Goal: Browse casually: Explore the website without a specific task or goal

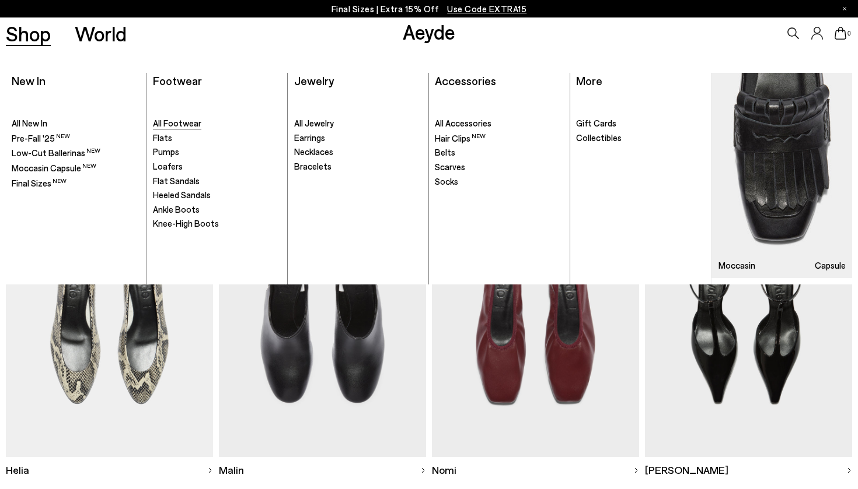
click at [176, 125] on span "All Footwear" at bounding box center [177, 123] width 48 height 11
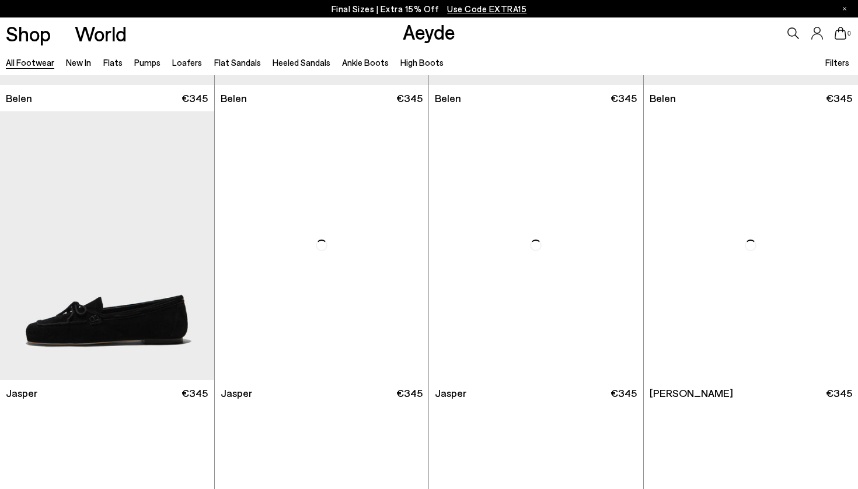
scroll to position [307, 0]
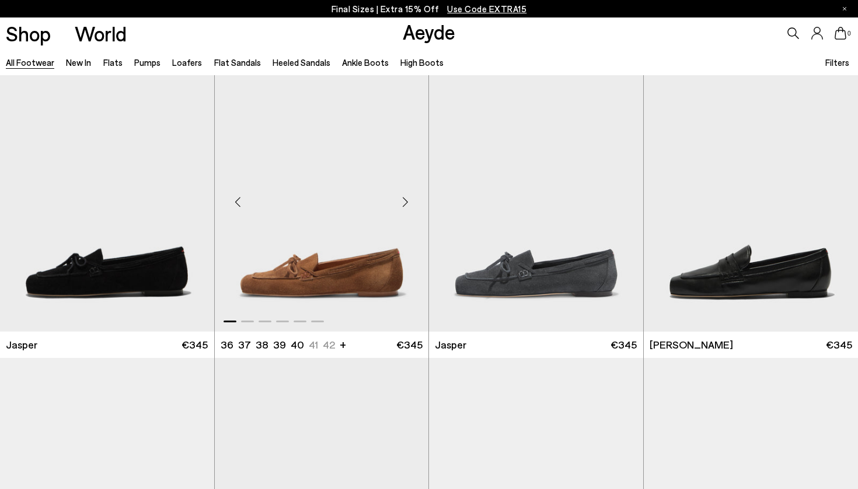
click at [403, 202] on div "Next slide" at bounding box center [404, 201] width 35 height 35
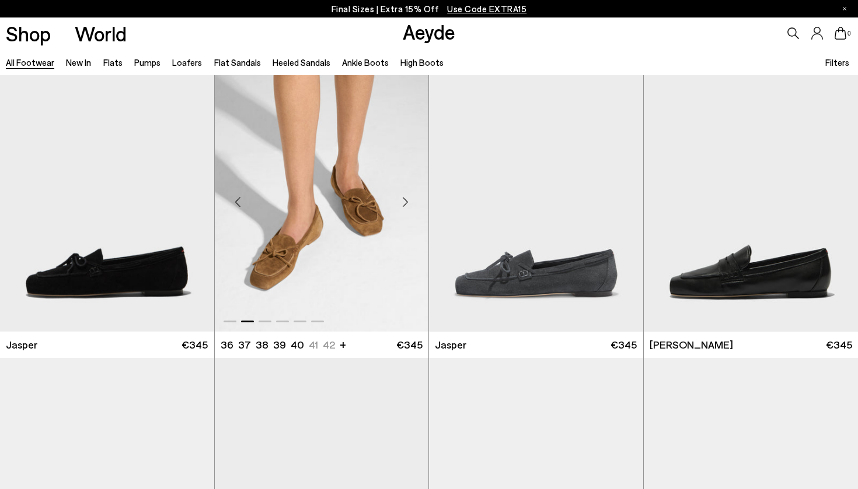
click at [403, 202] on div "Next slide" at bounding box center [404, 201] width 35 height 35
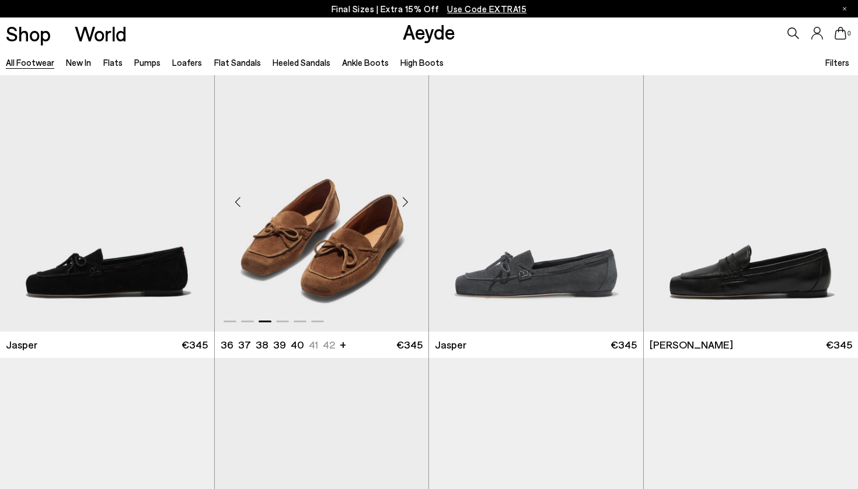
click at [403, 202] on div "Next slide" at bounding box center [404, 201] width 35 height 35
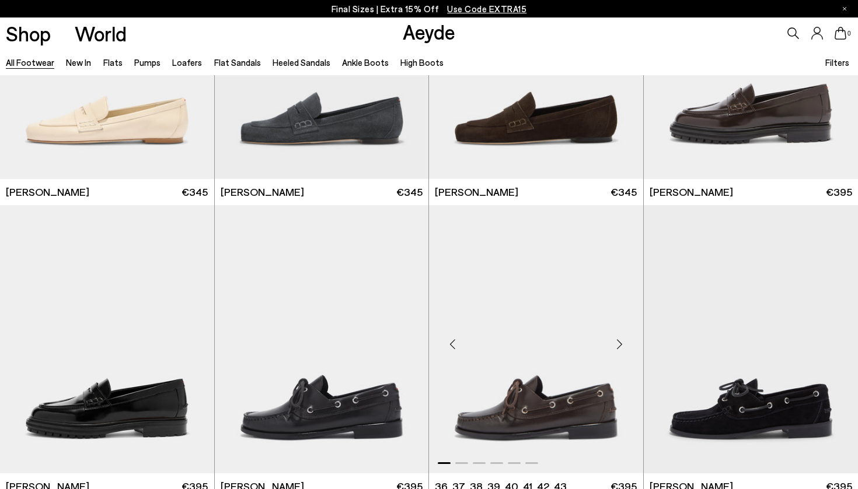
scroll to position [490, 0]
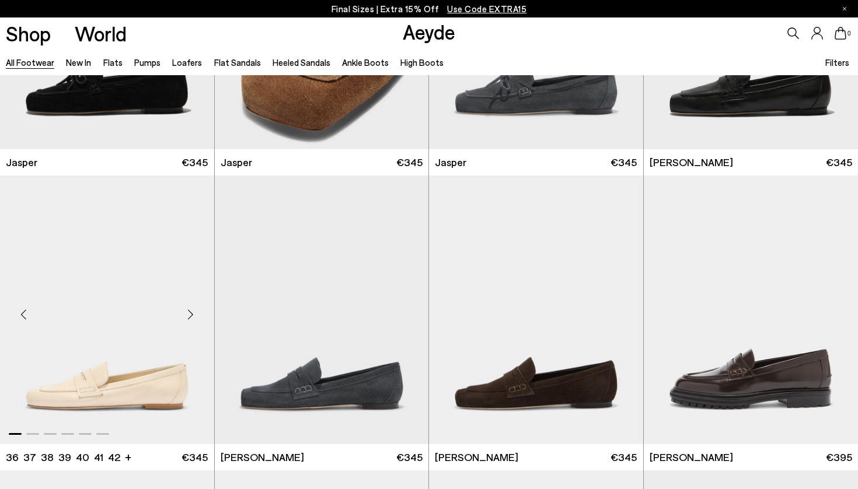
click at [191, 315] on div "Next slide" at bounding box center [190, 314] width 35 height 35
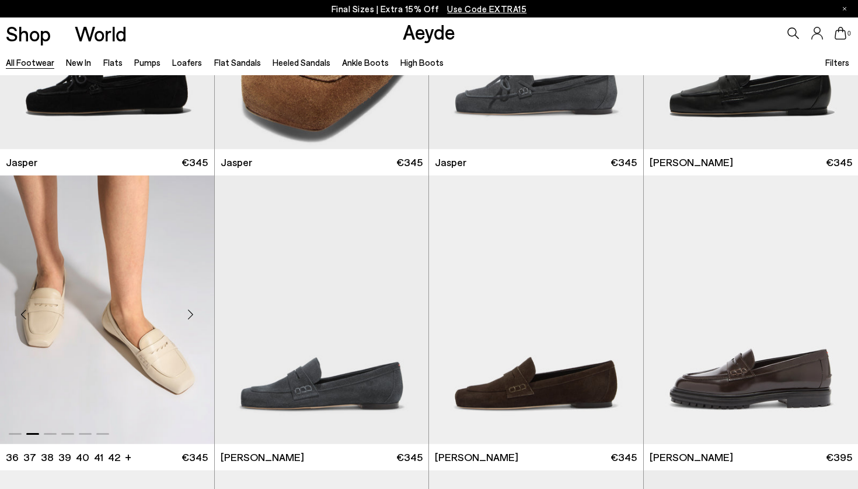
click at [191, 315] on div "Next slide" at bounding box center [190, 314] width 35 height 35
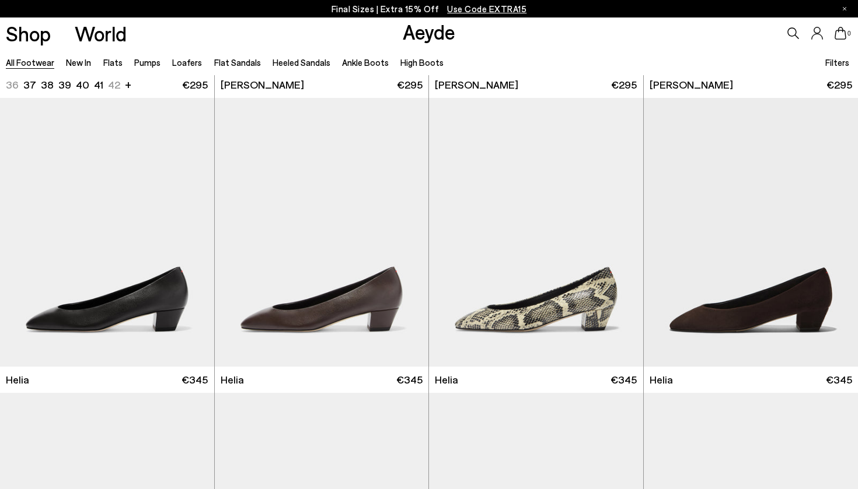
scroll to position [2098, 0]
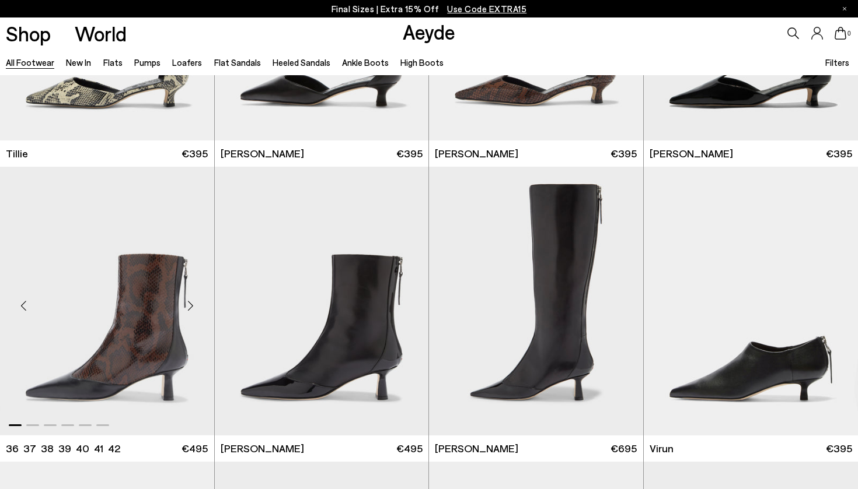
scroll to position [3475, 0]
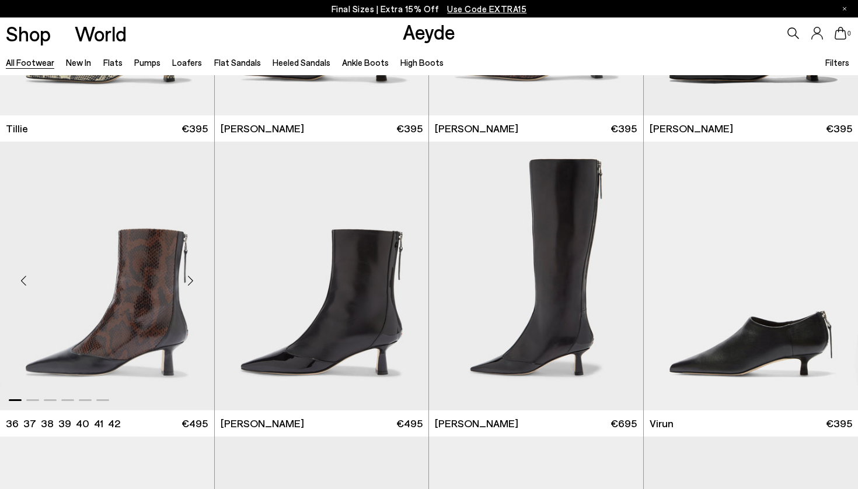
click at [188, 285] on div "Next slide" at bounding box center [190, 280] width 35 height 35
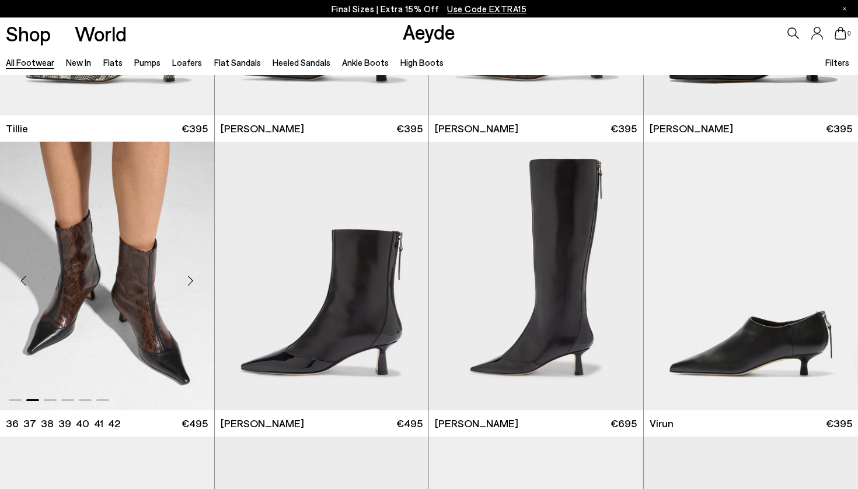
click at [188, 285] on div "Next slide" at bounding box center [190, 280] width 35 height 35
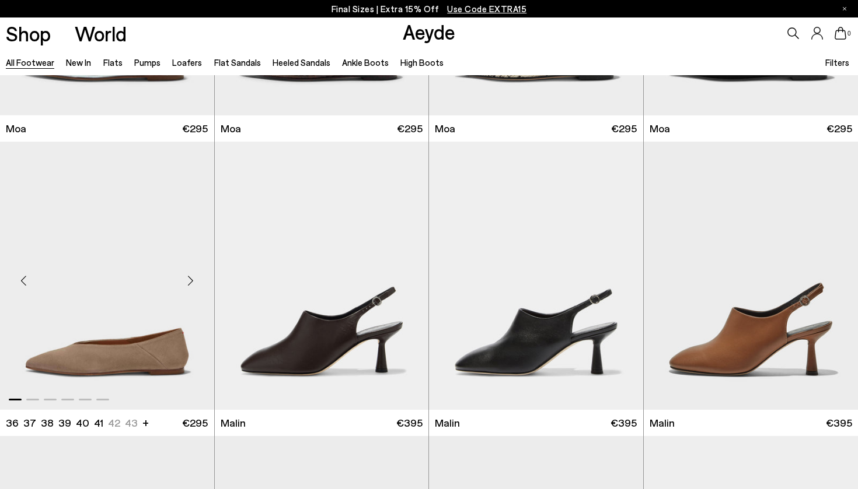
scroll to position [4971, 0]
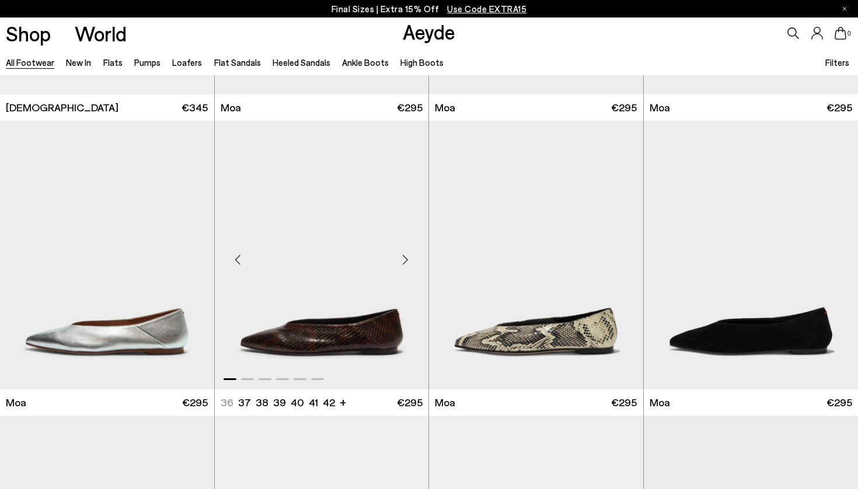
click at [405, 261] on div "Next slide" at bounding box center [404, 259] width 35 height 35
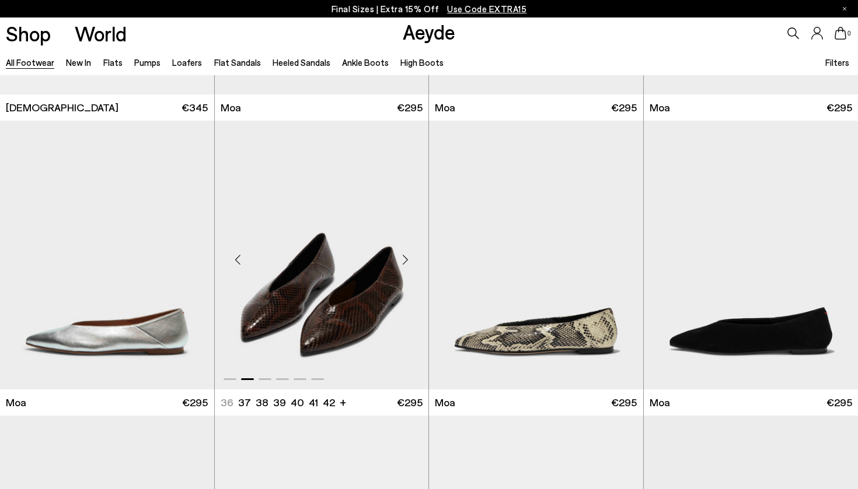
click at [405, 261] on div "Next slide" at bounding box center [404, 259] width 35 height 35
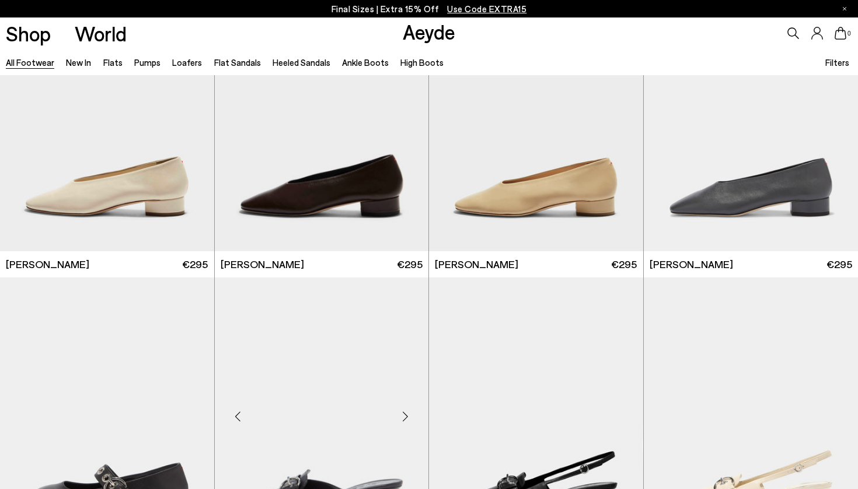
scroll to position [6023, 0]
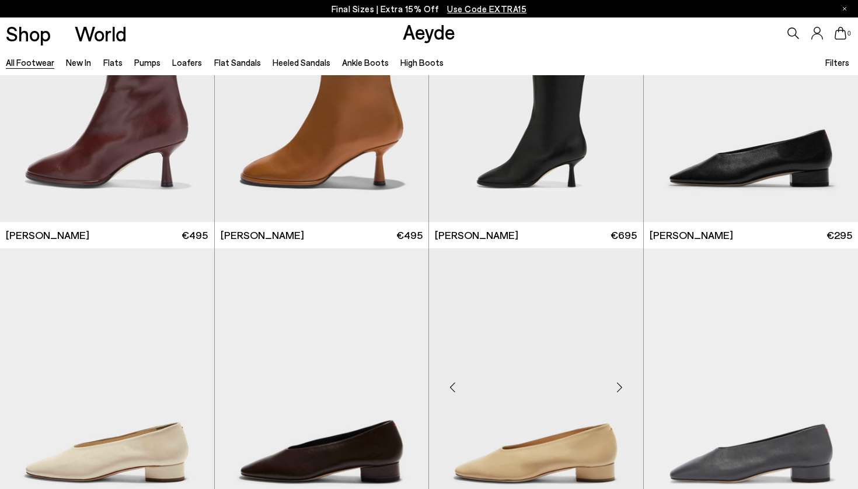
click at [620, 386] on div "Next slide" at bounding box center [619, 387] width 35 height 35
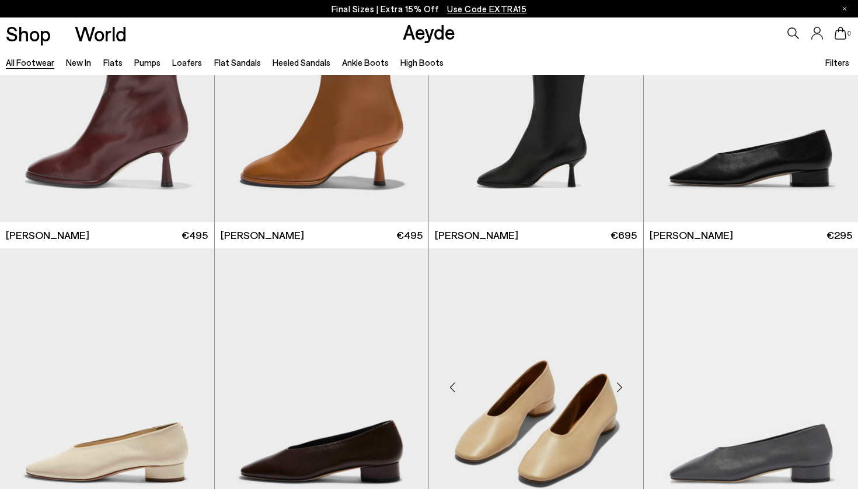
click at [620, 386] on div "Next slide" at bounding box center [619, 387] width 35 height 35
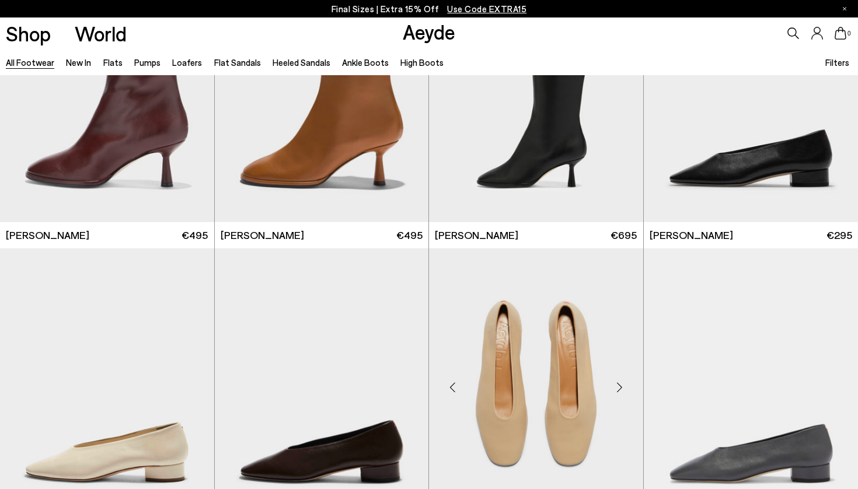
click at [620, 386] on div "Next slide" at bounding box center [619, 387] width 35 height 35
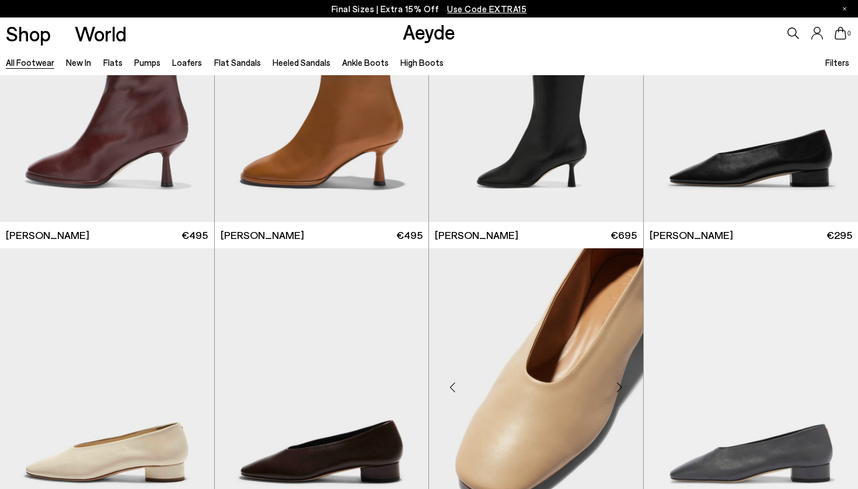
click at [620, 386] on div "Next slide" at bounding box center [619, 387] width 35 height 35
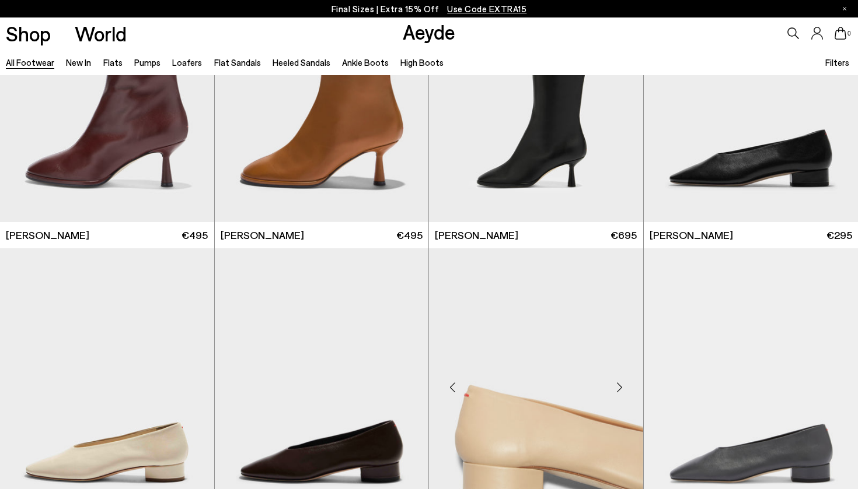
click at [620, 386] on div "Next slide" at bounding box center [619, 387] width 35 height 35
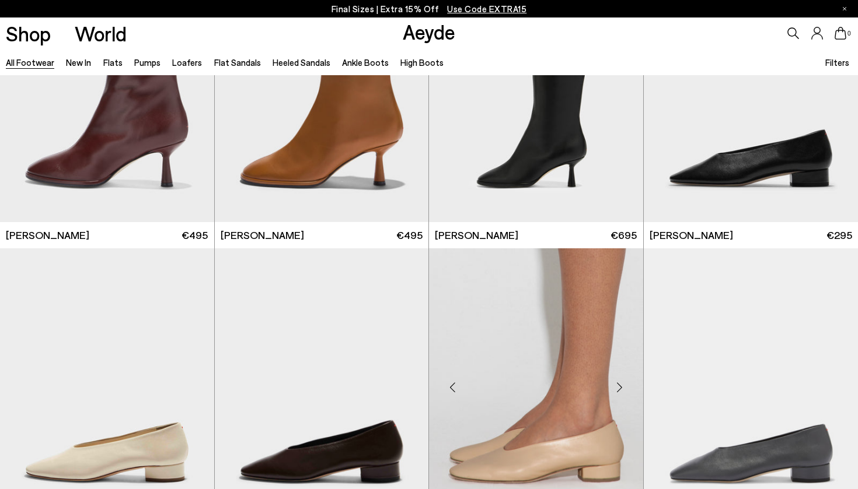
click at [620, 386] on div "Next slide" at bounding box center [619, 387] width 35 height 35
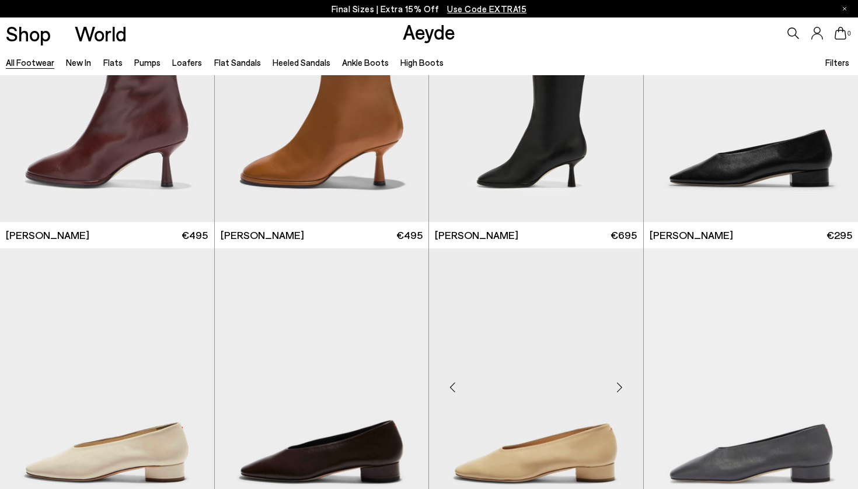
click at [620, 387] on div "Next slide" at bounding box center [619, 387] width 35 height 35
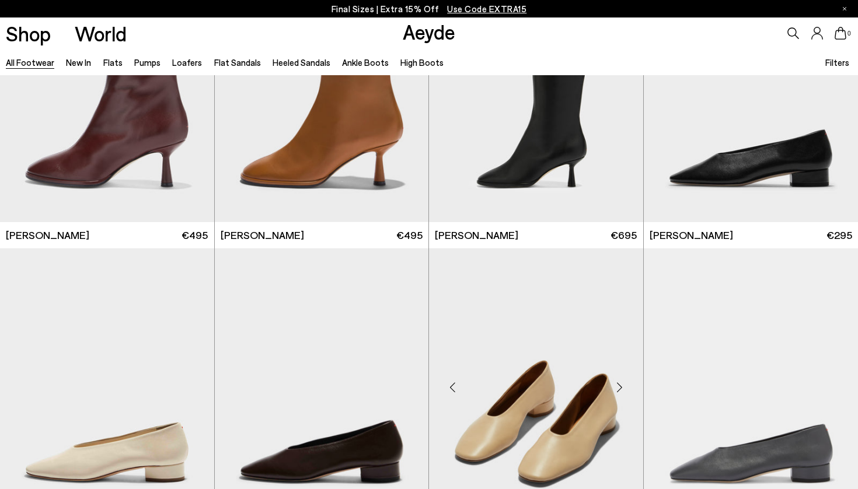
click at [620, 387] on div "Next slide" at bounding box center [619, 387] width 35 height 35
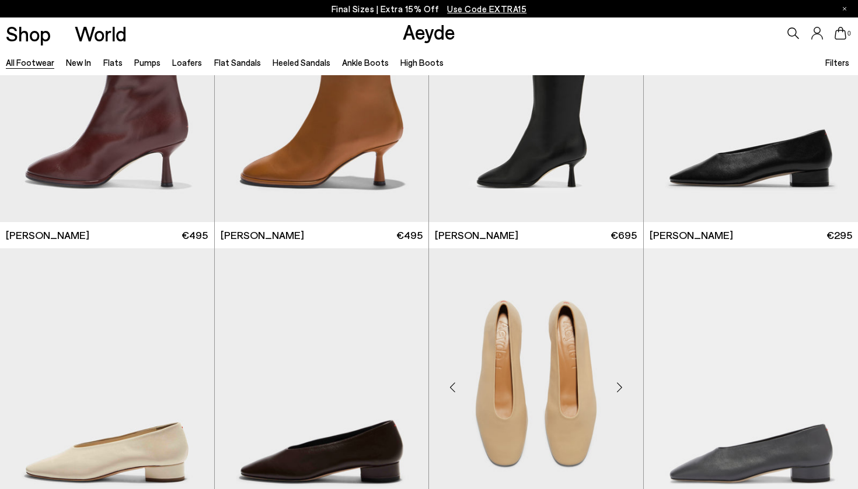
click at [620, 387] on div "Next slide" at bounding box center [619, 387] width 35 height 35
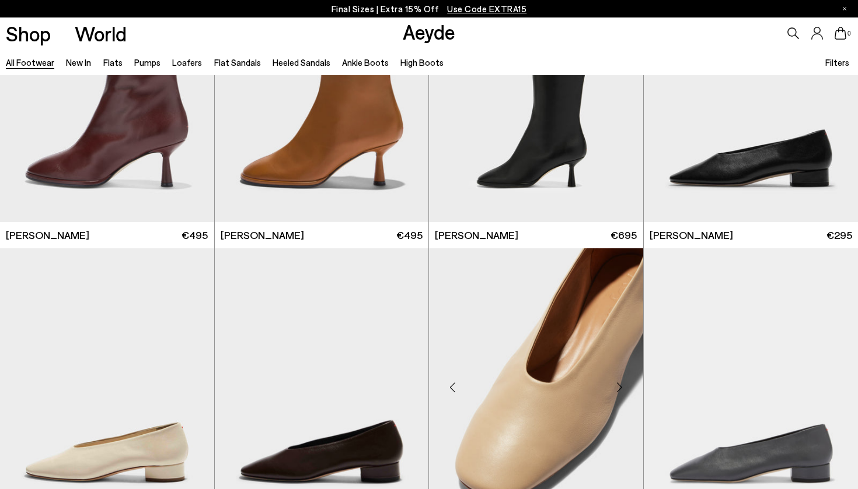
click at [620, 387] on div "Next slide" at bounding box center [619, 387] width 35 height 35
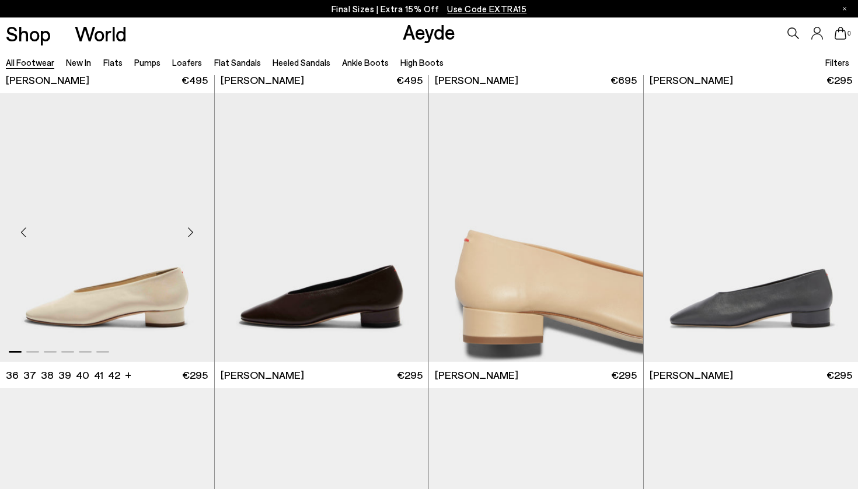
scroll to position [6180, 0]
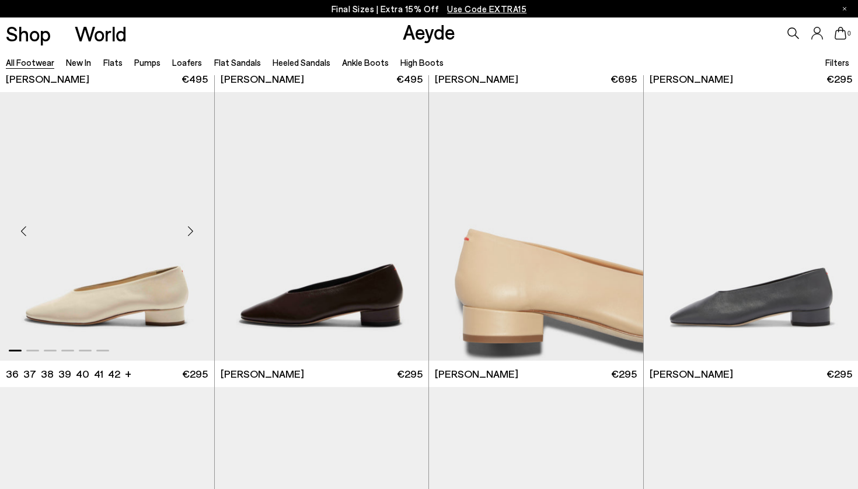
click at [156, 272] on img "1 / 6" at bounding box center [107, 226] width 214 height 269
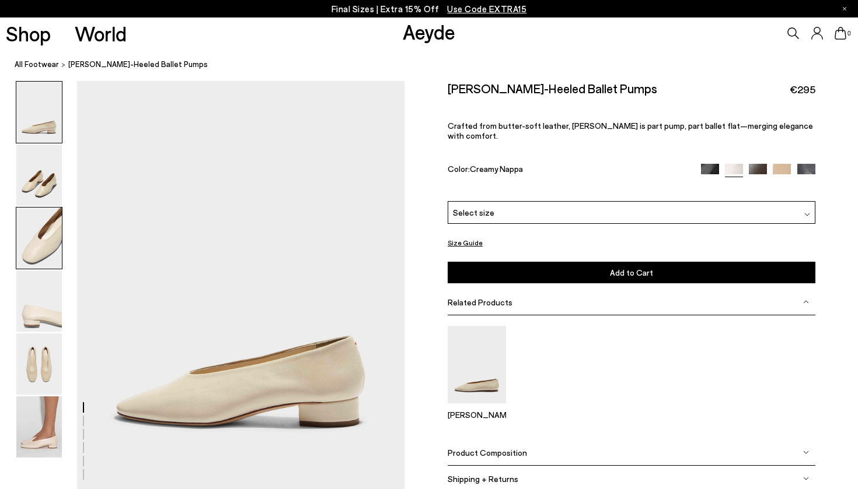
click at [44, 235] on img at bounding box center [39, 238] width 46 height 61
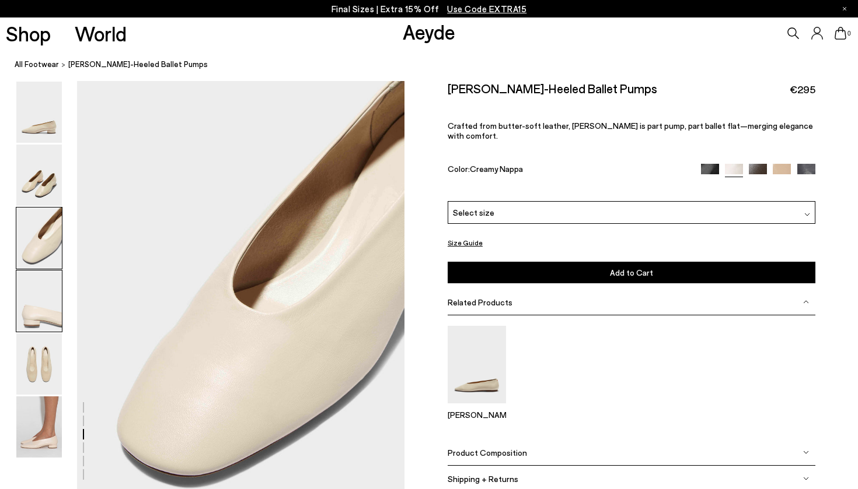
click at [40, 291] on img at bounding box center [39, 301] width 46 height 61
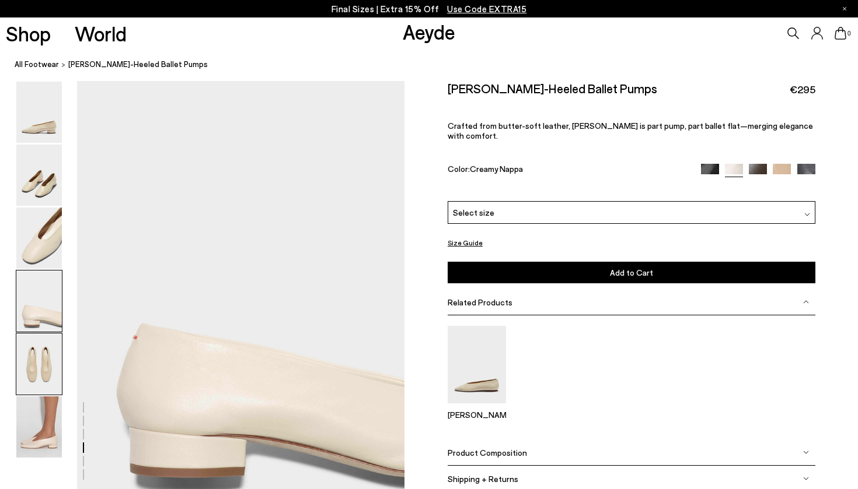
click at [33, 337] on img at bounding box center [39, 364] width 46 height 61
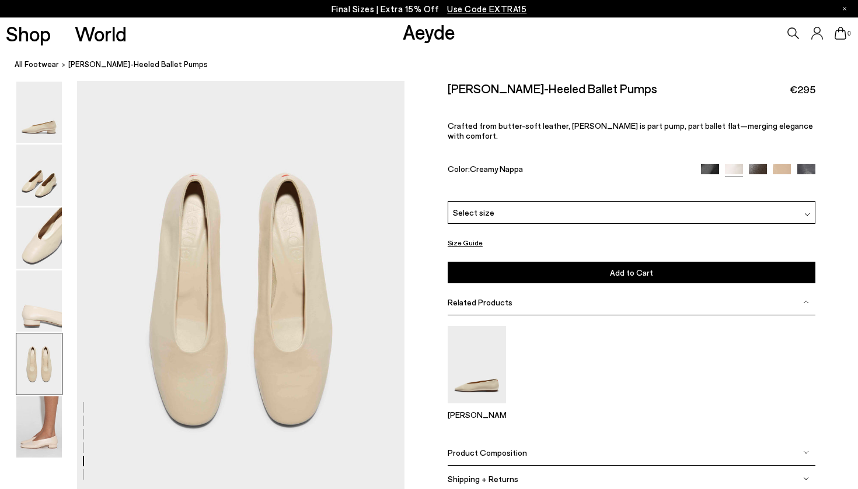
click at [786, 164] on img at bounding box center [781, 173] width 18 height 18
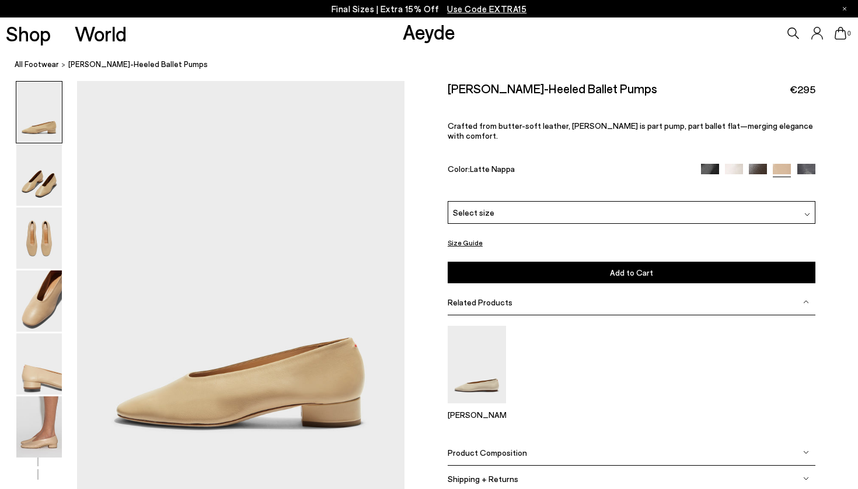
click at [732, 164] on img at bounding box center [734, 173] width 18 height 18
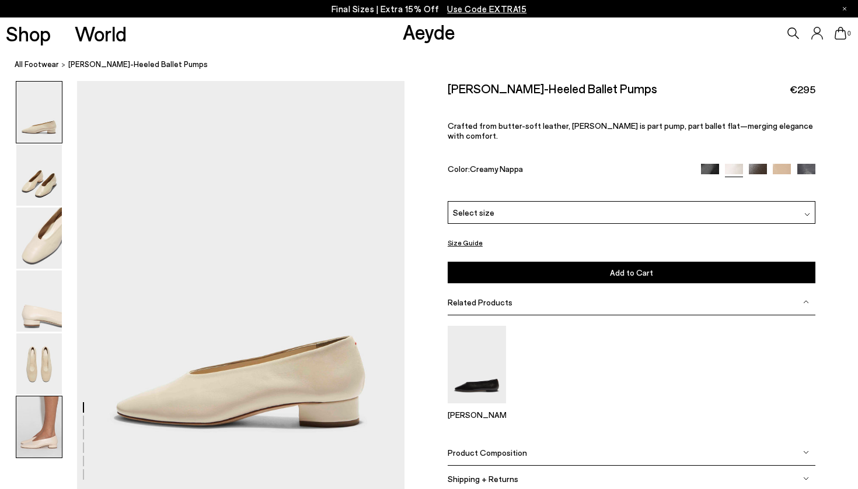
click at [33, 446] on img at bounding box center [39, 427] width 46 height 61
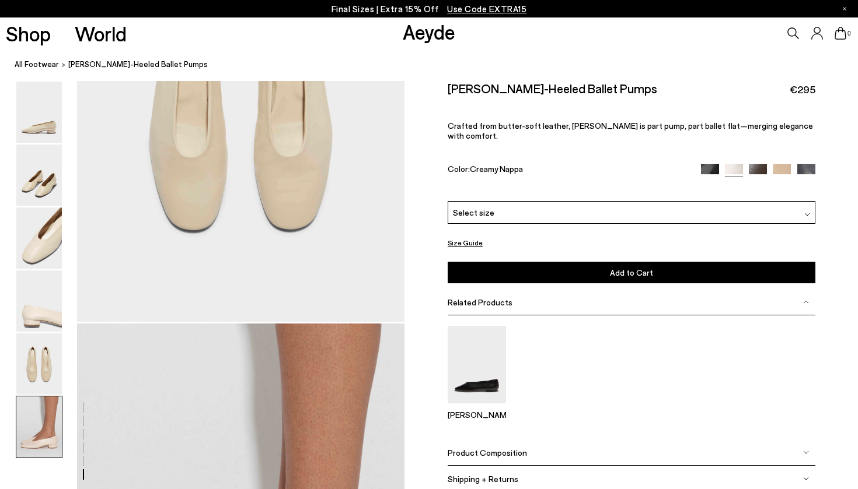
scroll to position [2244, 0]
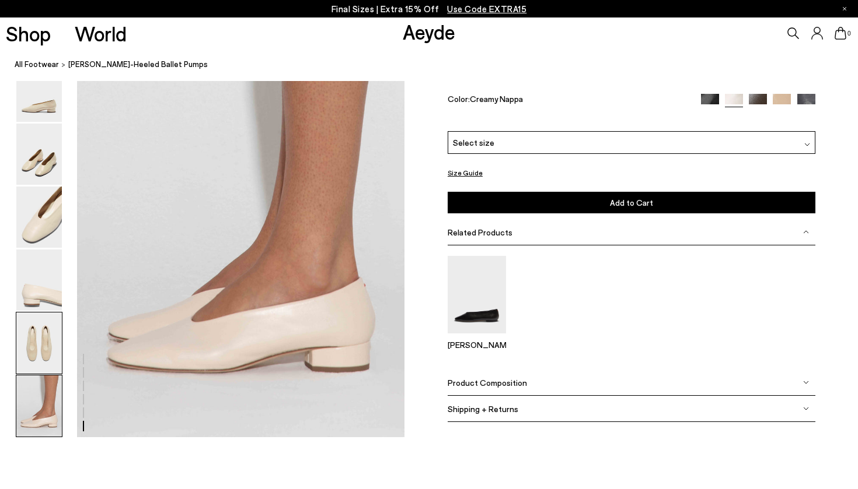
click at [39, 326] on img at bounding box center [39, 343] width 46 height 61
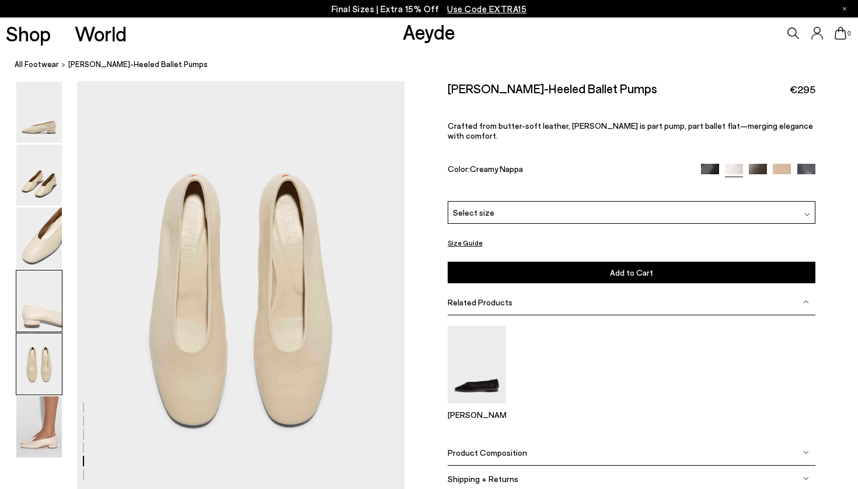
click at [43, 309] on img at bounding box center [39, 301] width 46 height 61
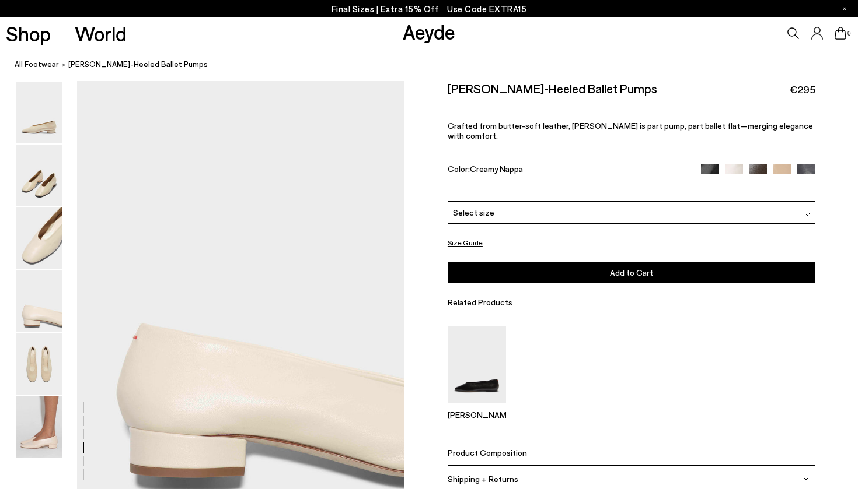
click at [48, 263] on img at bounding box center [39, 238] width 46 height 61
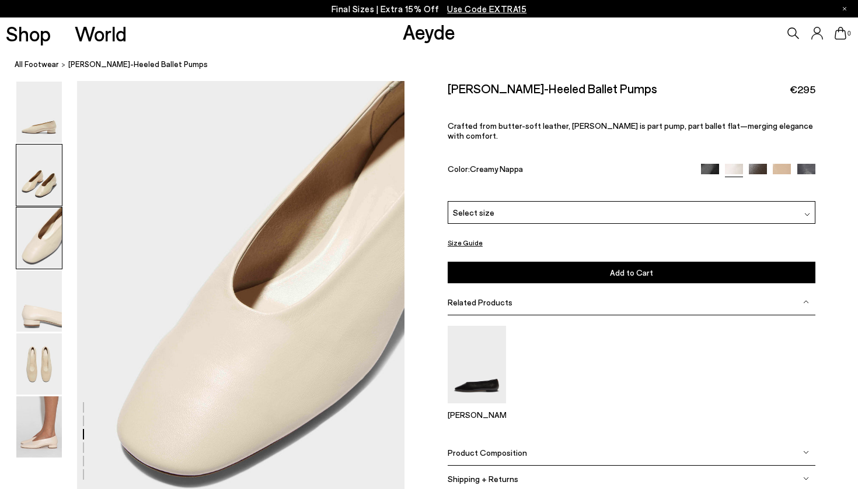
click at [50, 183] on img at bounding box center [39, 175] width 46 height 61
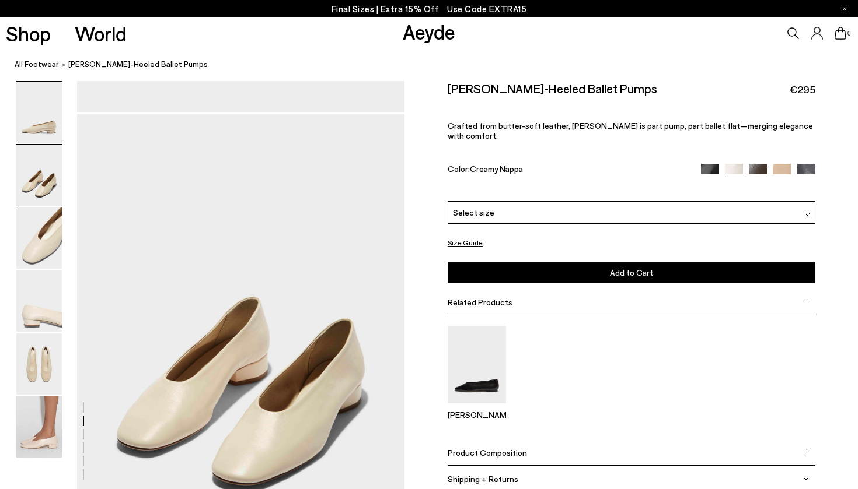
click at [41, 136] on img at bounding box center [39, 112] width 46 height 61
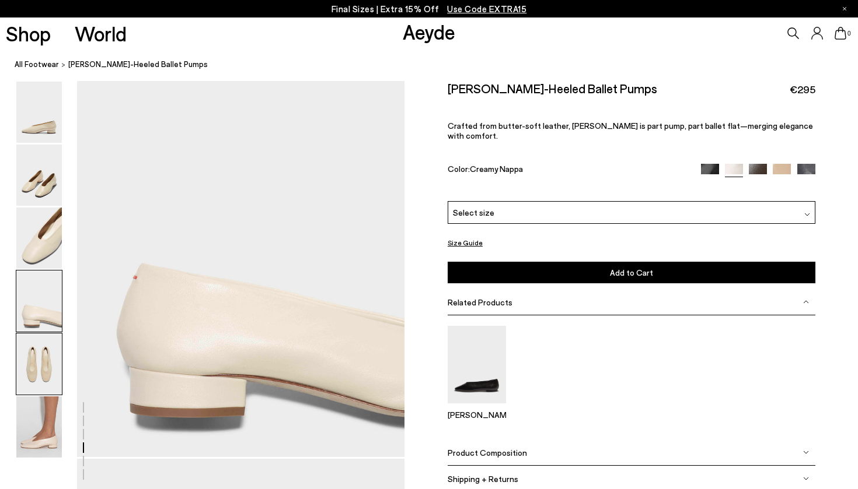
scroll to position [834, 0]
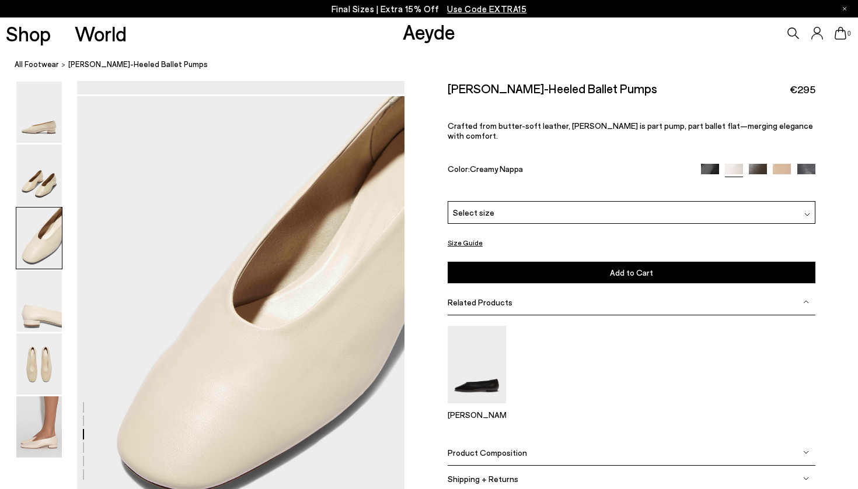
click at [813, 164] on img at bounding box center [806, 173] width 18 height 18
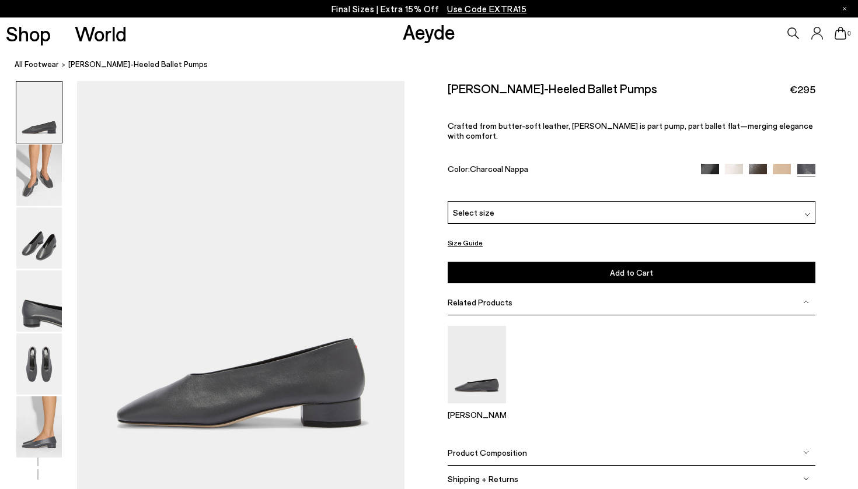
click at [782, 164] on img at bounding box center [781, 173] width 18 height 18
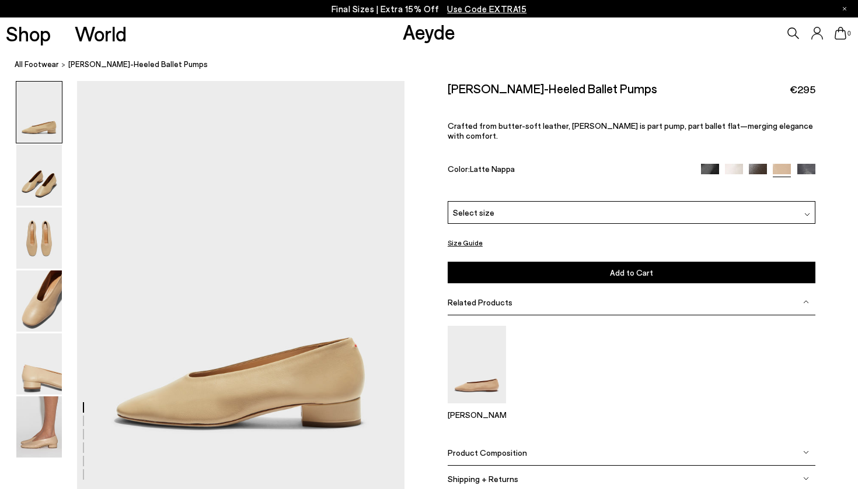
click at [761, 164] on img at bounding box center [757, 173] width 18 height 18
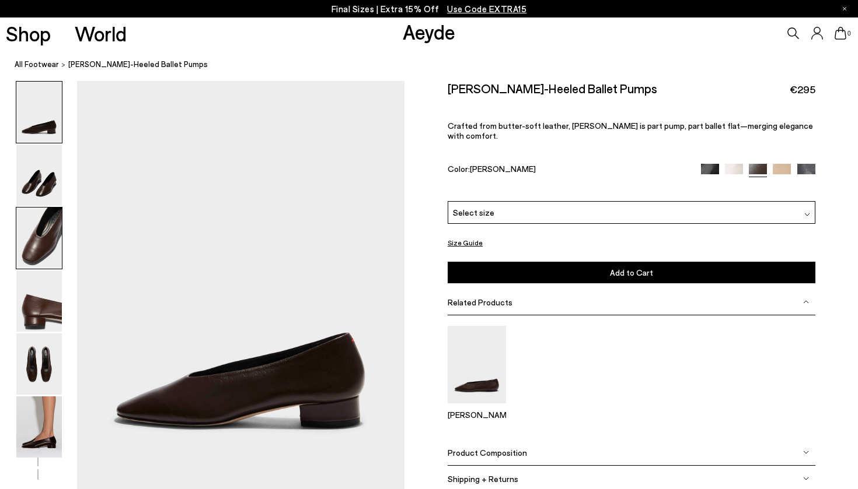
click at [27, 246] on img at bounding box center [39, 238] width 46 height 61
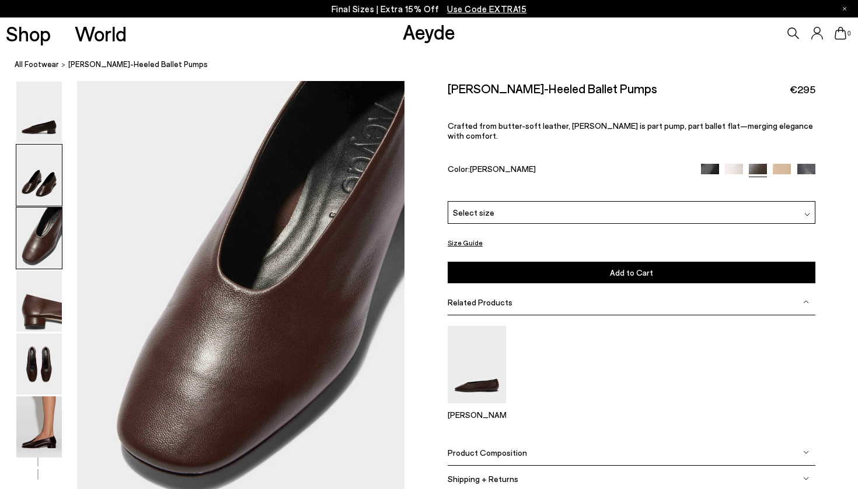
click at [33, 175] on img at bounding box center [39, 175] width 46 height 61
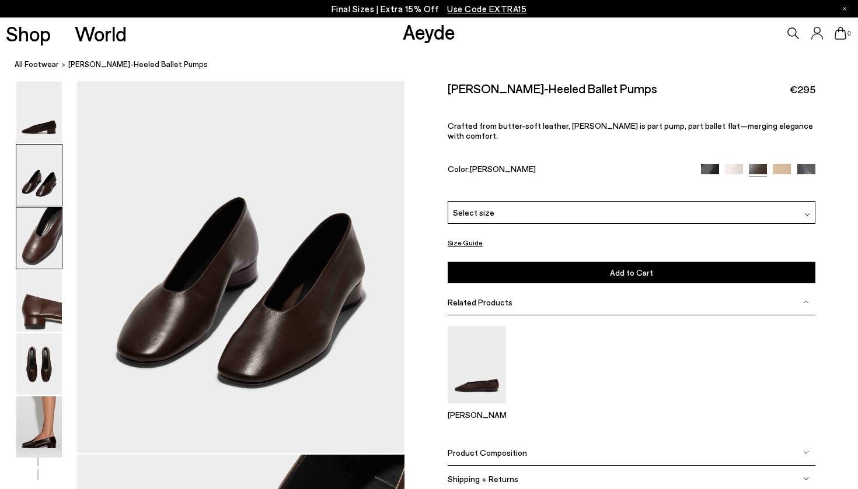
scroll to position [411, 0]
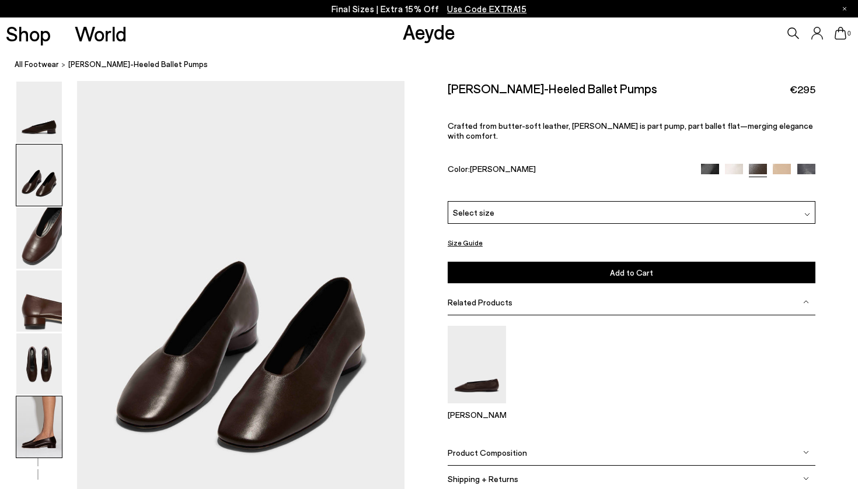
click at [47, 431] on img at bounding box center [39, 427] width 46 height 61
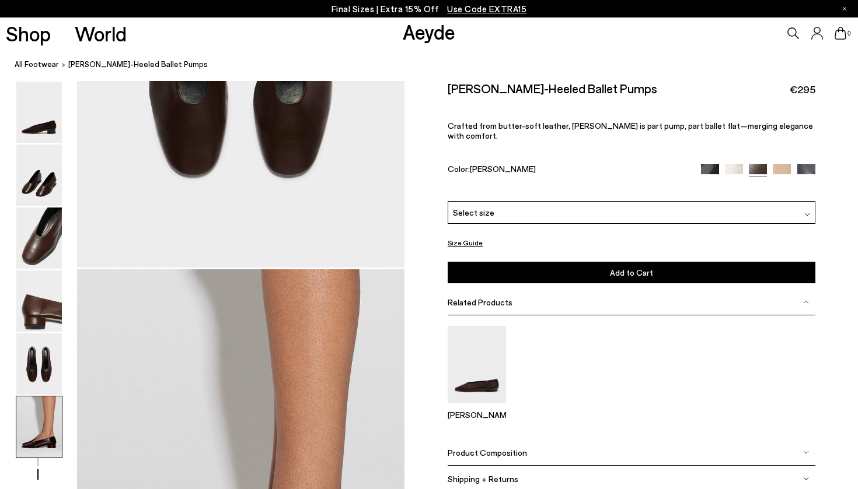
scroll to position [2244, 0]
